Goal: Navigation & Orientation: Find specific page/section

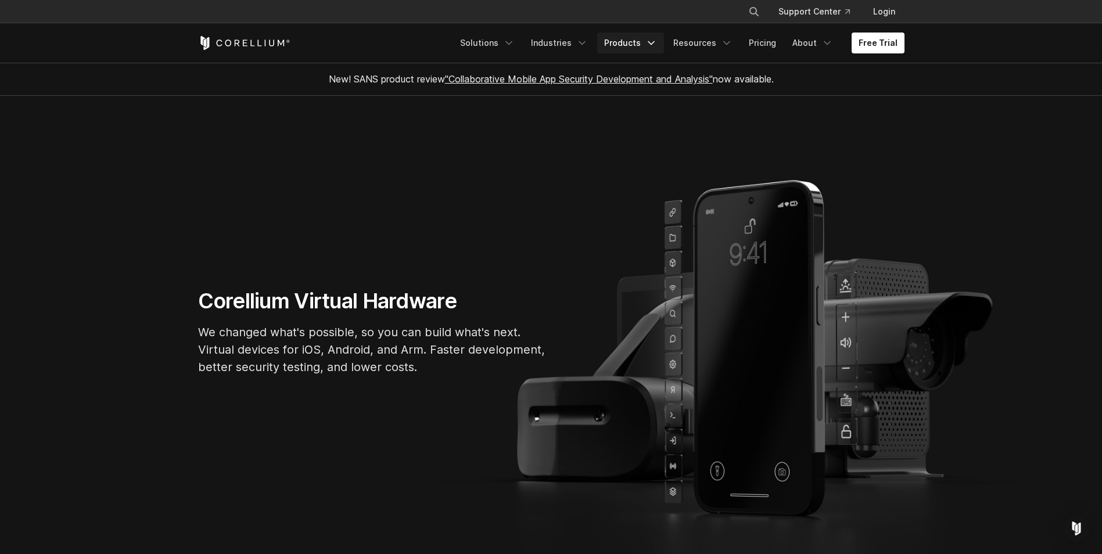
click at [657, 45] on icon "Navigation Menu" at bounding box center [651, 43] width 12 height 12
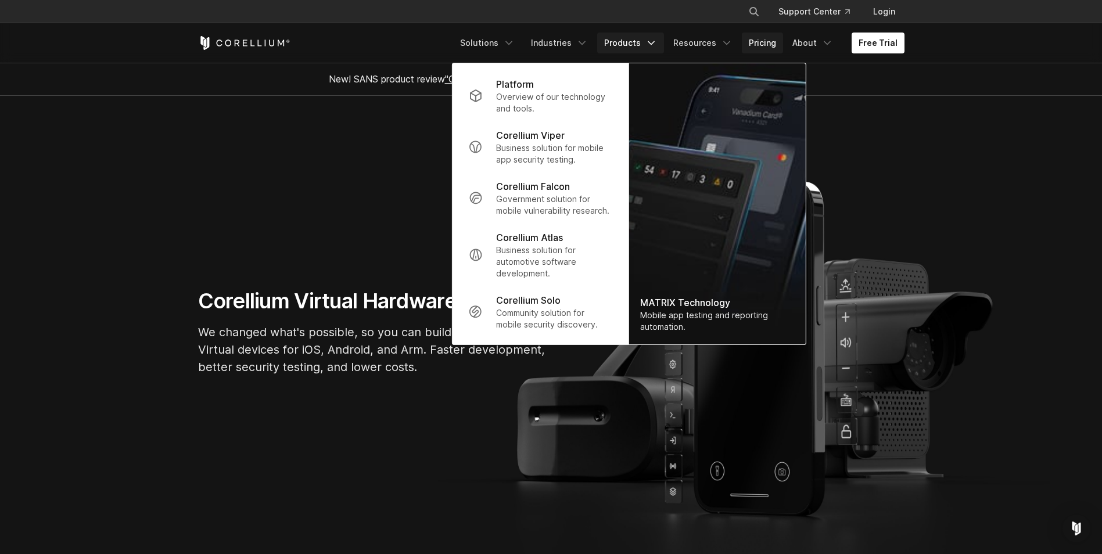
click at [778, 42] on link "Pricing" at bounding box center [762, 43] width 41 height 21
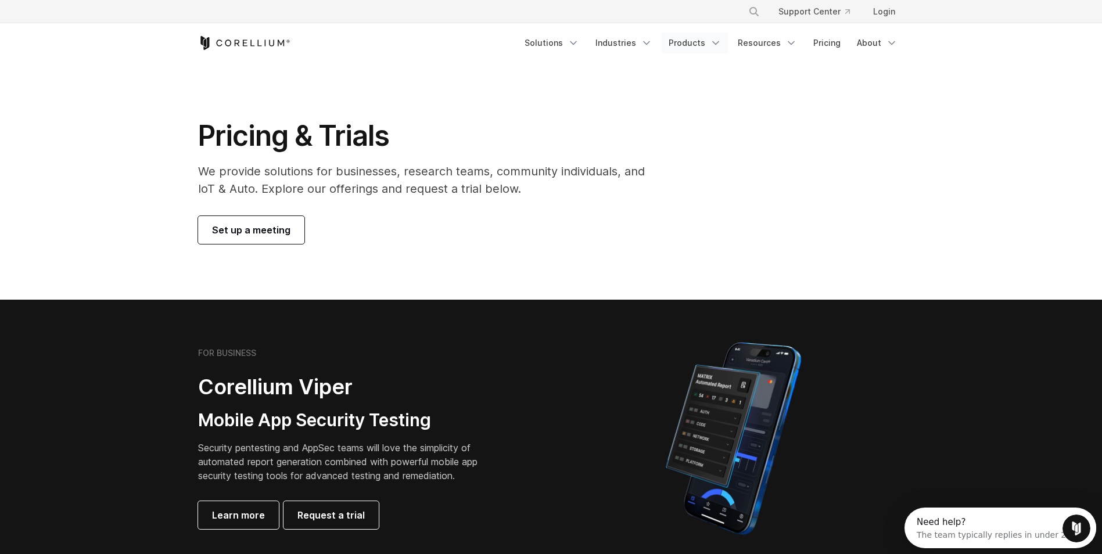
click at [667, 46] on link "Products" at bounding box center [694, 43] width 67 height 21
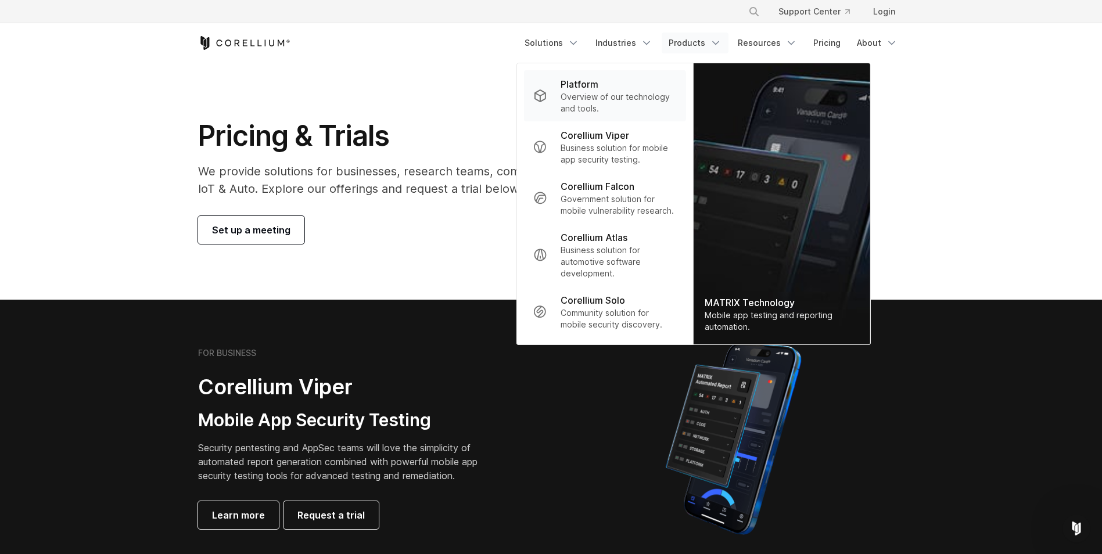
click at [608, 102] on p "Overview of our technology and tools." at bounding box center [618, 102] width 116 height 23
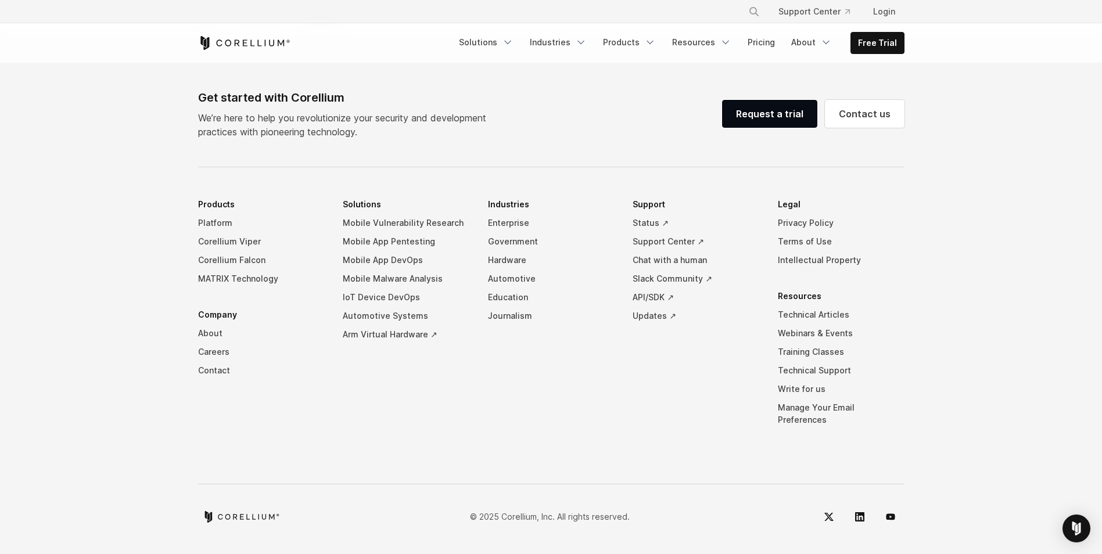
scroll to position [5401, 0]
click at [1011, 226] on footer "Get started with Corellium We’re here to help you revolutionize your security a…" at bounding box center [551, 293] width 1102 height 521
click at [891, 8] on link "Login" at bounding box center [884, 11] width 41 height 21
